Goal: Transaction & Acquisition: Purchase product/service

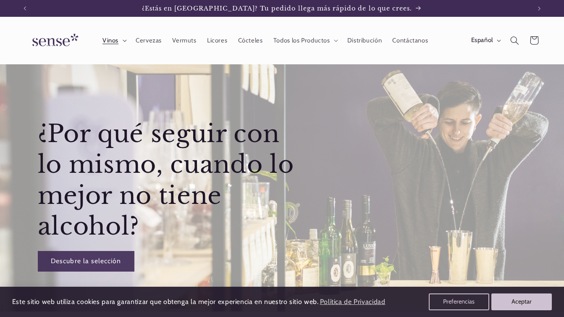
click at [115, 42] on span "Vinos" at bounding box center [110, 41] width 16 height 8
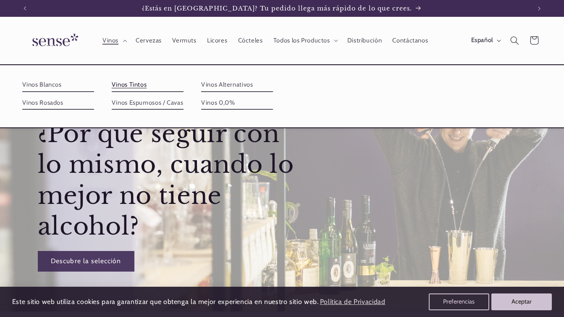
click at [125, 83] on link "Vinos Tintos" at bounding box center [148, 84] width 72 height 13
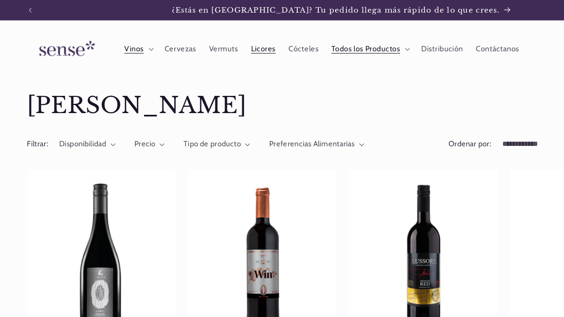
click at [220, 38] on span "Licores" at bounding box center [217, 41] width 20 height 8
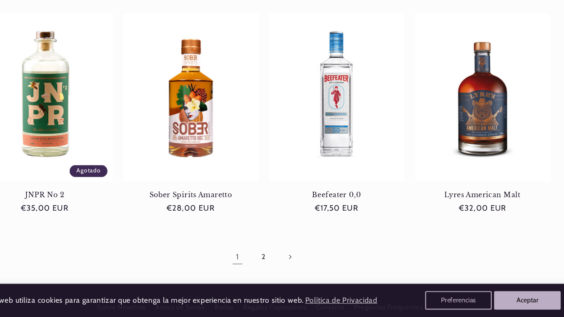
scroll to position [718, 0]
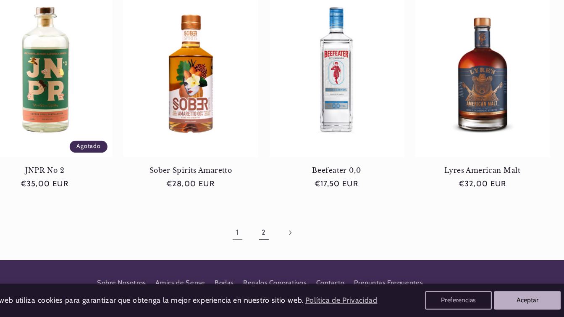
click at [279, 242] on link "2" at bounding box center [281, 240] width 19 height 19
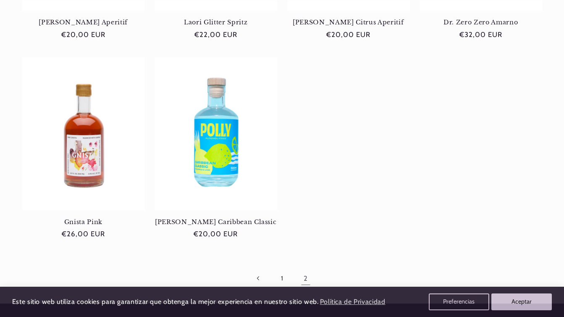
scroll to position [766, 0]
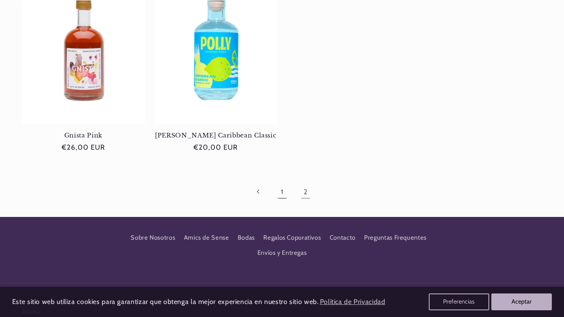
click at [283, 197] on link "1" at bounding box center [281, 191] width 19 height 19
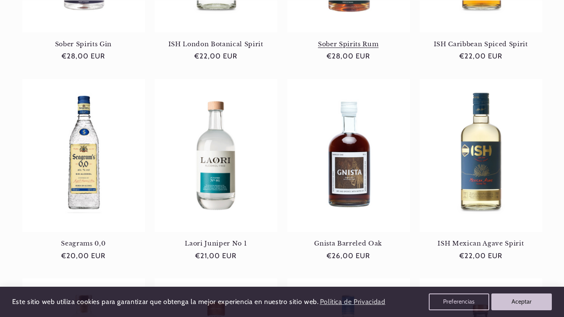
scroll to position [480, 0]
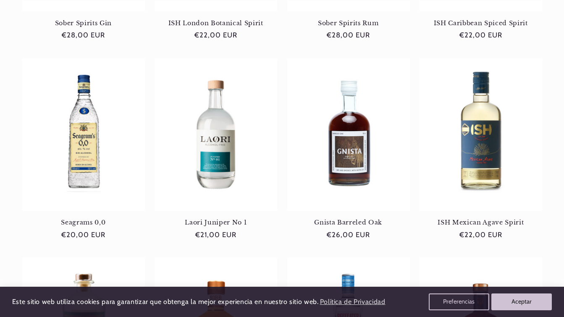
click at [152, 53] on ul "Martini Vibrante Martini Vibrante Precio habitual €11,50 EUR Precio habitual Pr…" at bounding box center [282, 52] width 520 height 787
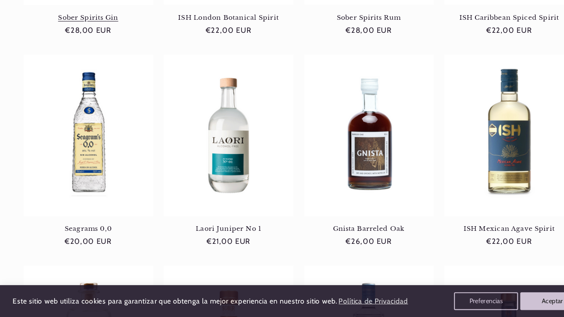
scroll to position [495, 0]
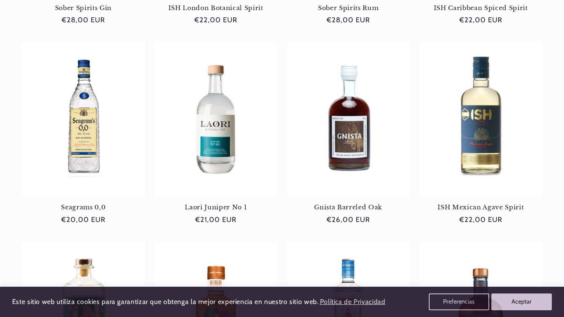
click at [543, 311] on div "Este sitio web utiliza cookies para garantizar que obtenga la mejor experiencia…" at bounding box center [282, 301] width 564 height 30
click at [535, 303] on button "Aceptar" at bounding box center [522, 302] width 64 height 18
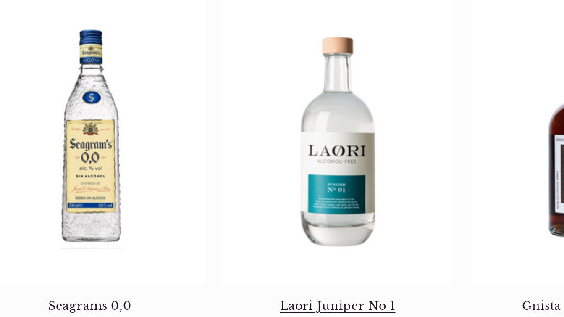
scroll to position [0, 0]
